Goal: Information Seeking & Learning: Learn about a topic

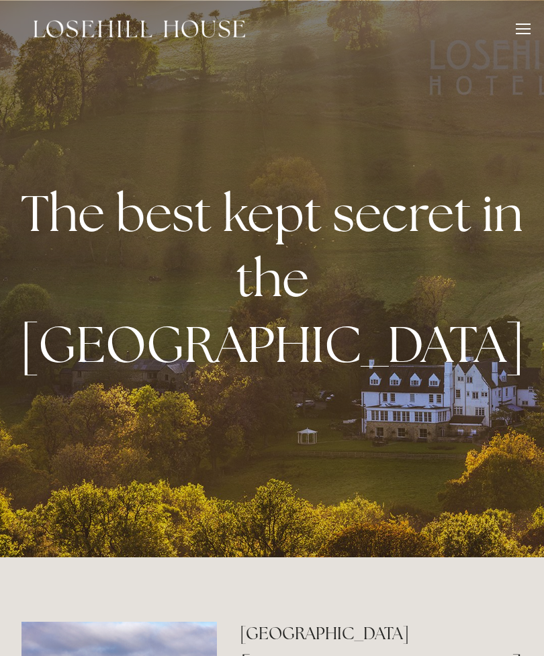
click at [529, 34] on div at bounding box center [523, 31] width 15 height 15
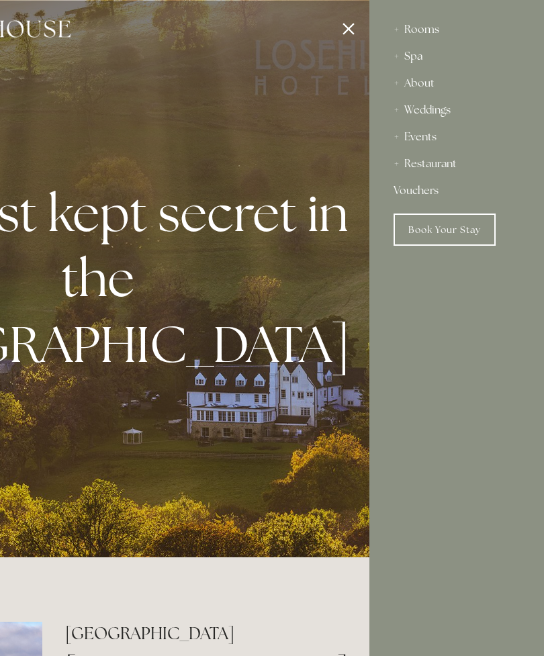
click at [292, 175] on div at bounding box center [97, 328] width 544 height 656
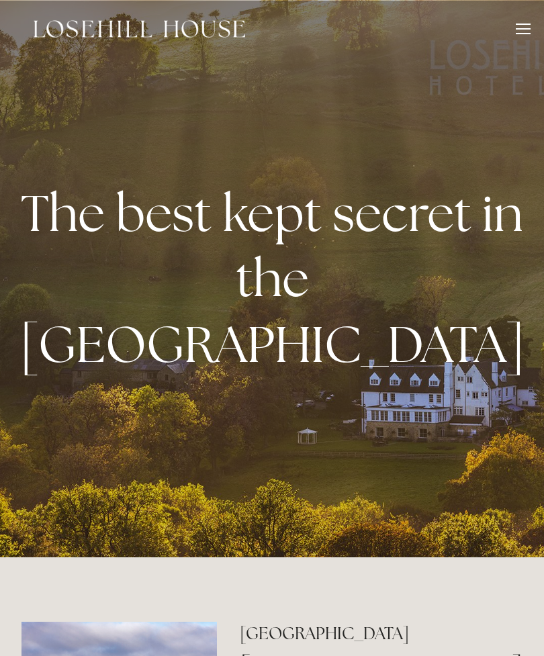
click at [524, 32] on div at bounding box center [523, 31] width 15 height 15
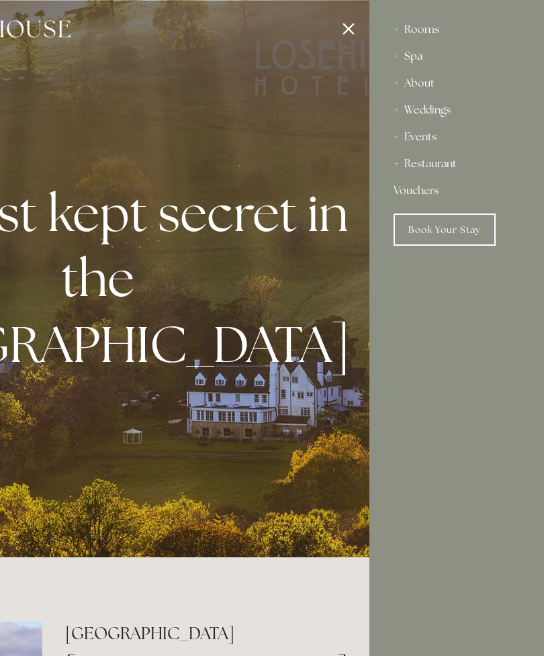
click at [434, 33] on div "Rooms" at bounding box center [456, 29] width 126 height 27
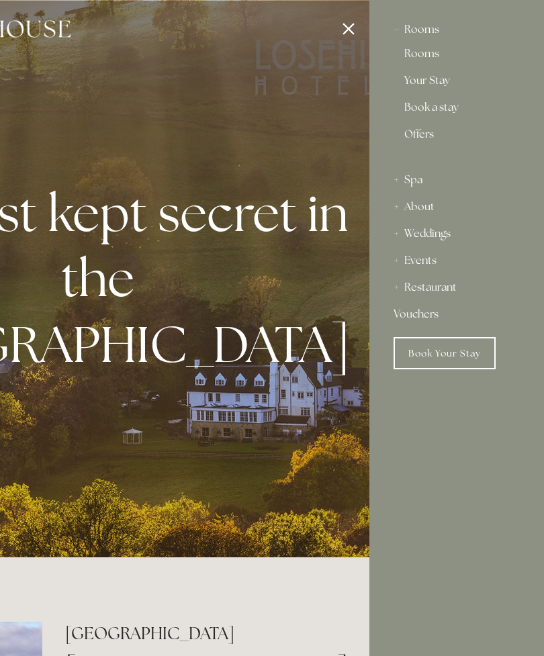
click at [426, 60] on link "Rooms" at bounding box center [456, 56] width 105 height 16
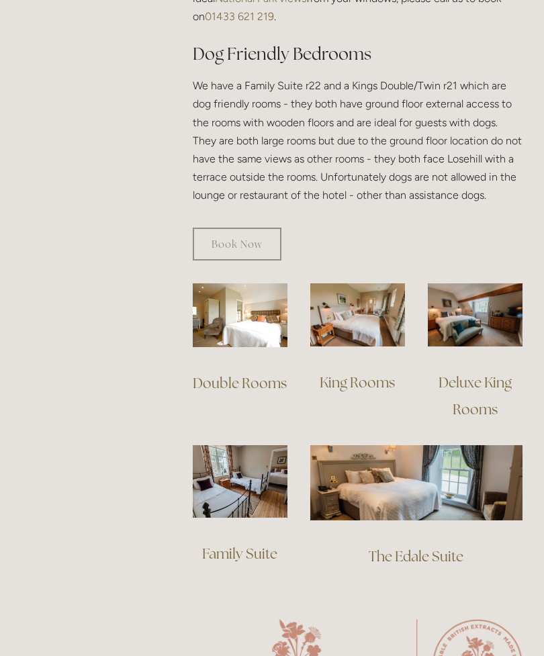
scroll to position [813, 0]
click at [486, 324] on img at bounding box center [475, 315] width 95 height 63
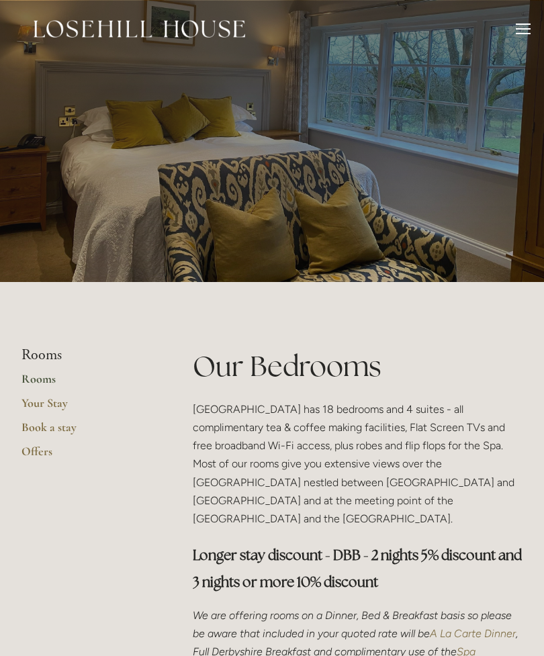
scroll to position [856, 0]
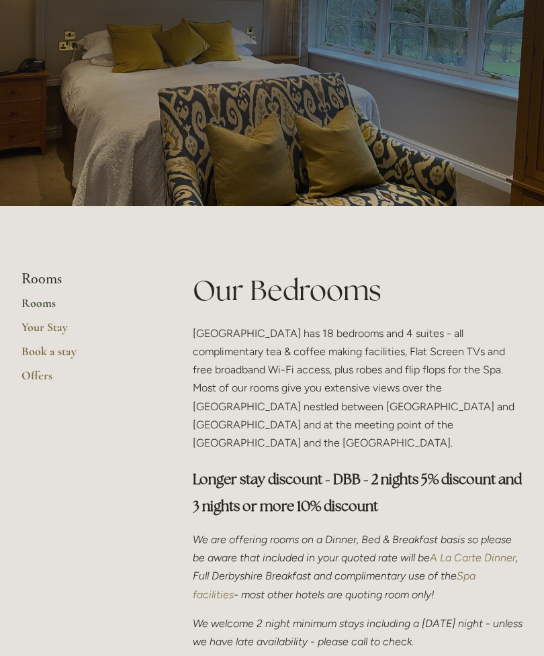
scroll to position [0, 0]
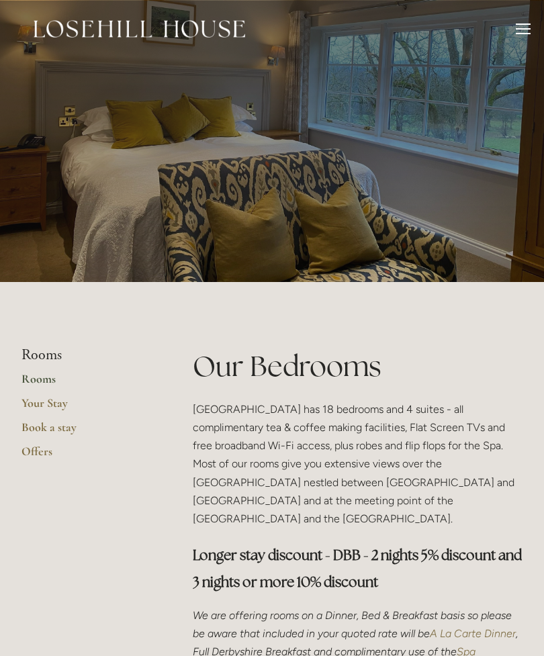
click at [527, 32] on div at bounding box center [523, 31] width 15 height 15
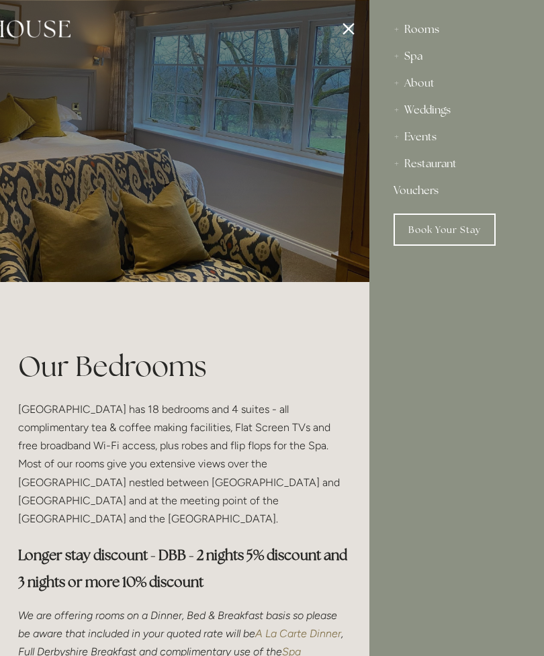
click at [426, 55] on div "Spa" at bounding box center [456, 56] width 126 height 27
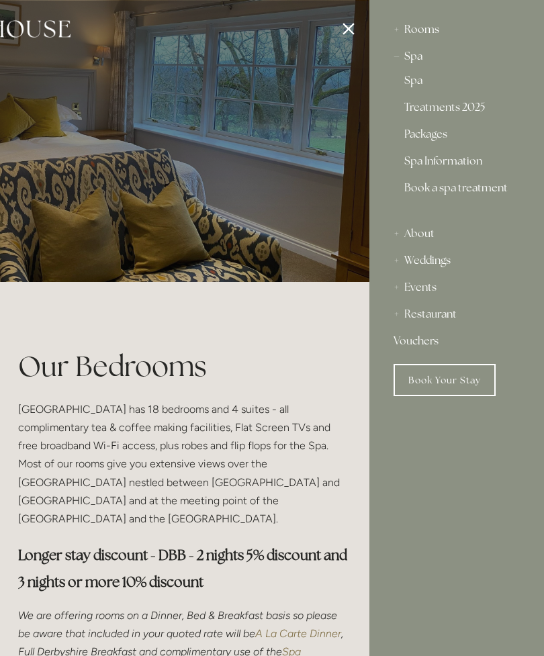
click at [426, 57] on div "Spa" at bounding box center [456, 56] width 126 height 27
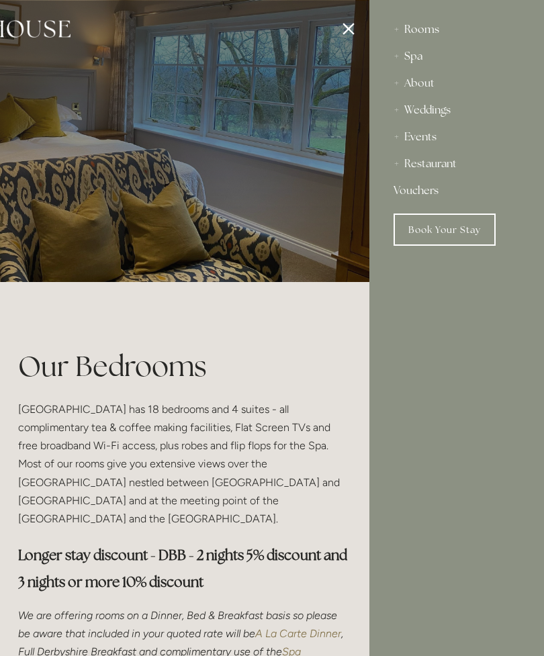
click at [420, 54] on div "Spa" at bounding box center [456, 56] width 126 height 27
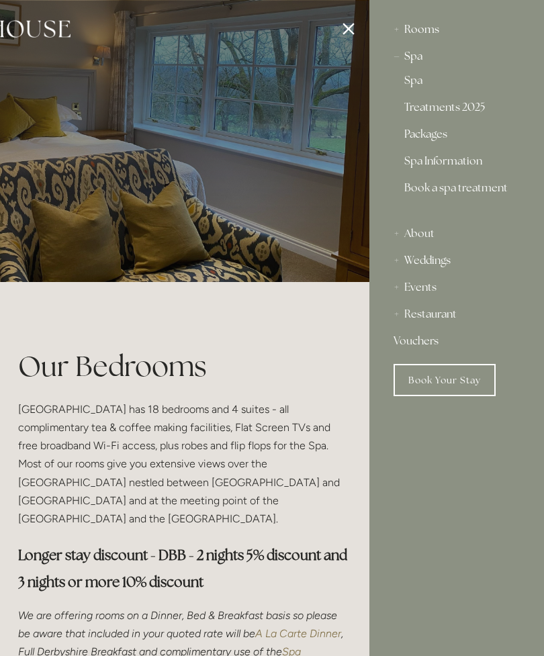
click at [463, 169] on link "Spa Information" at bounding box center [456, 164] width 105 height 16
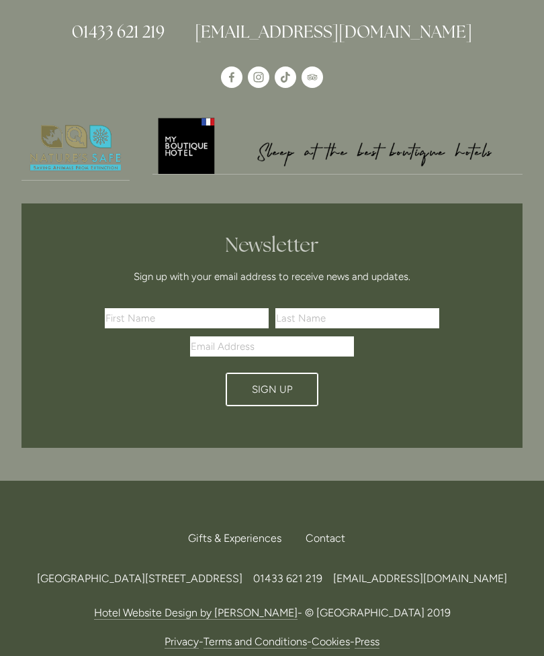
scroll to position [1541, 0]
